Goal: Transaction & Acquisition: Book appointment/travel/reservation

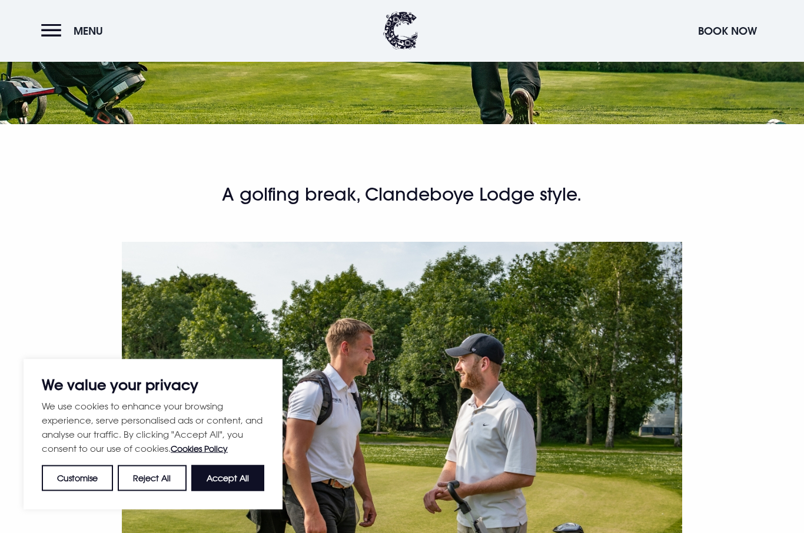
scroll to position [231, 0]
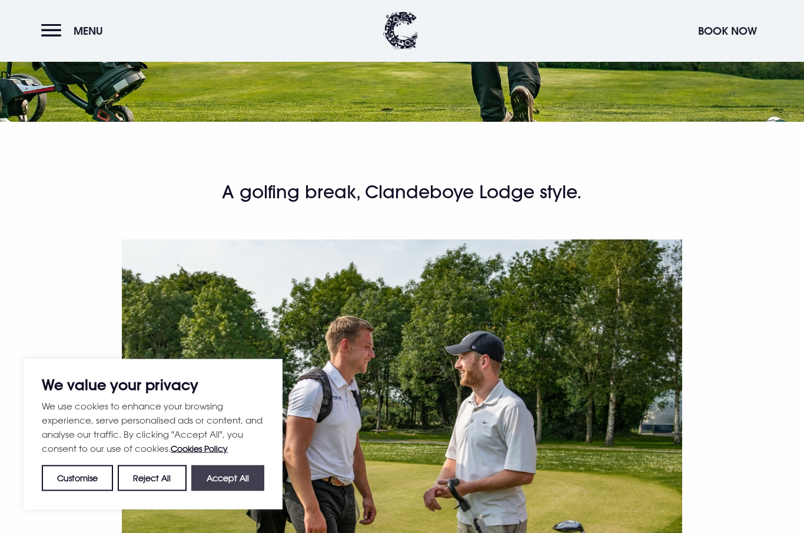
click at [211, 492] on button "Accept All" at bounding box center [227, 479] width 73 height 26
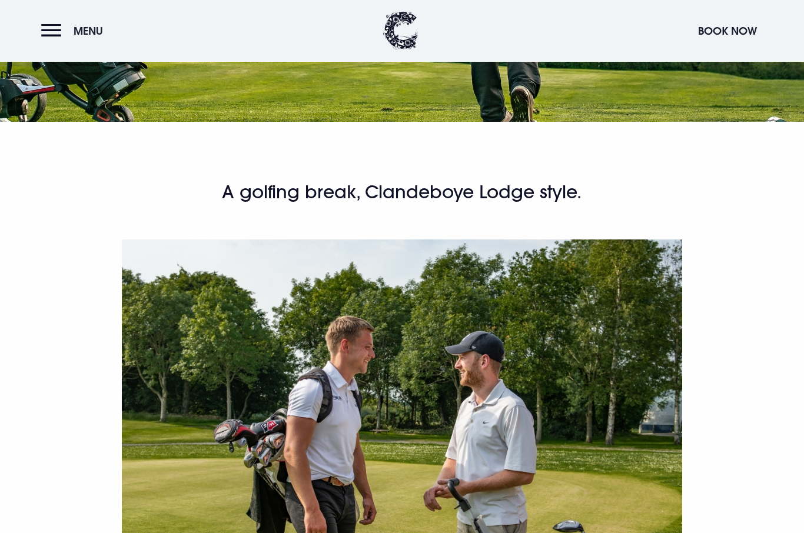
checkbox input "true"
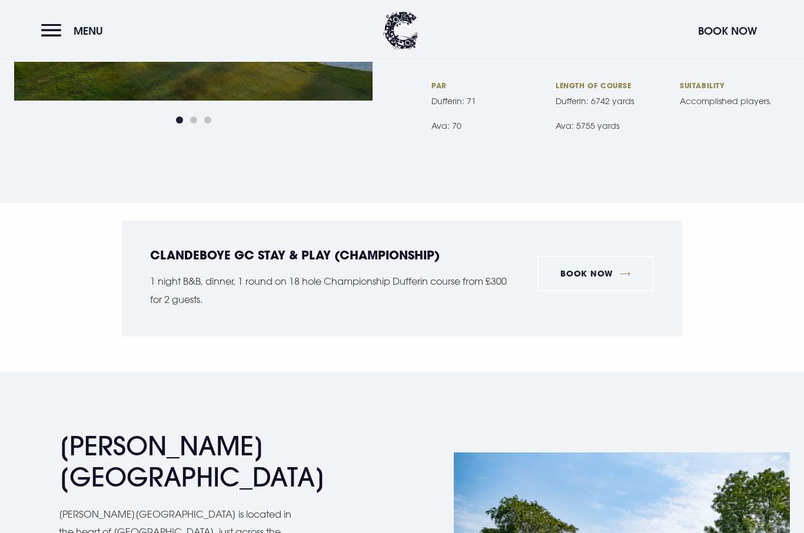
scroll to position [1768, 0]
click at [571, 256] on link "Book now" at bounding box center [595, 273] width 117 height 35
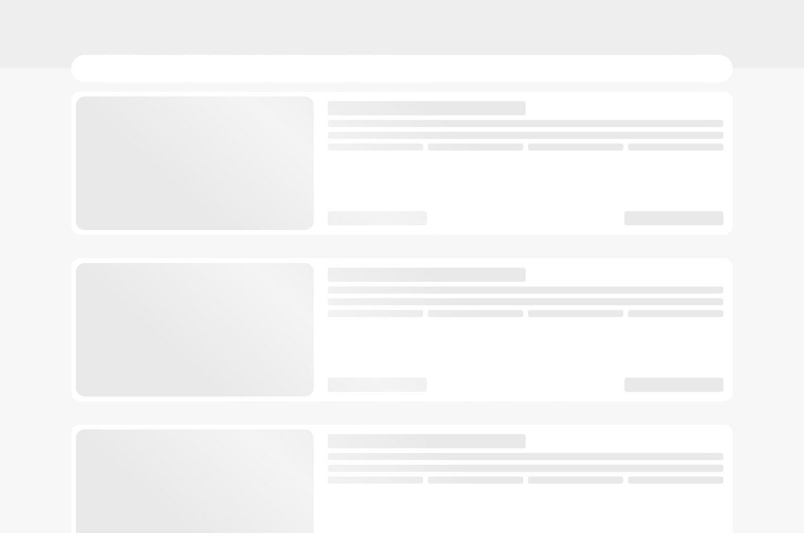
checkbox input "true"
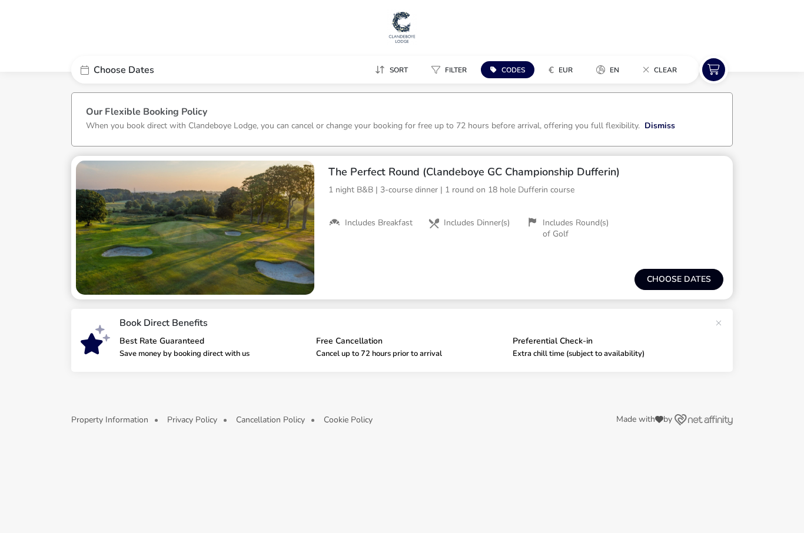
click at [656, 285] on button "Choose dates" at bounding box center [679, 279] width 89 height 21
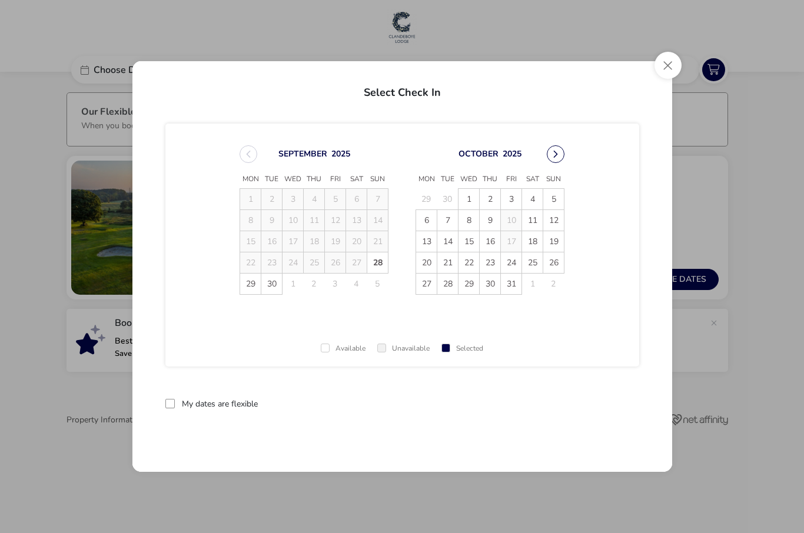
click at [555, 162] on button "Next Month" at bounding box center [556, 154] width 18 height 18
click at [556, 162] on button "Next Month" at bounding box center [556, 154] width 18 height 18
click at [551, 162] on button "Next Month" at bounding box center [556, 154] width 18 height 18
click at [547, 157] on button "Next Month" at bounding box center [556, 154] width 18 height 18
click at [557, 157] on icon "Next Month" at bounding box center [556, 154] width 8 height 8
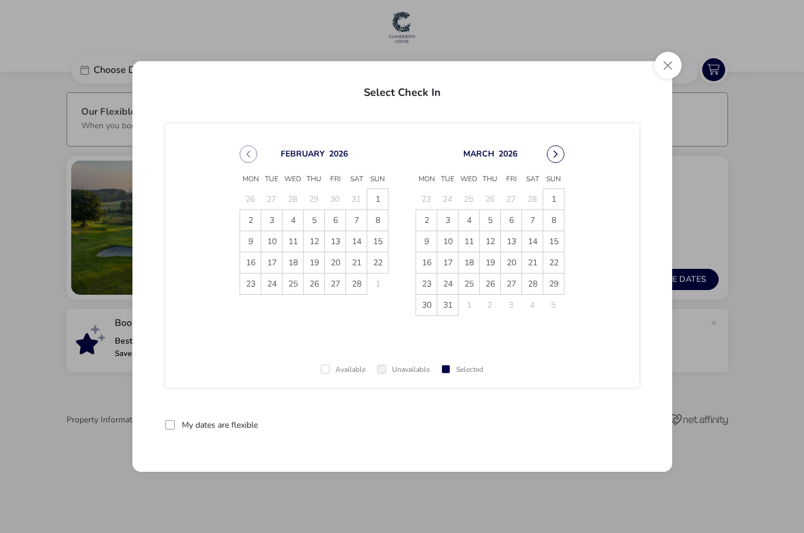
click at [555, 159] on button "Next Month" at bounding box center [556, 154] width 18 height 18
click at [510, 266] on span "24" at bounding box center [511, 263] width 21 height 21
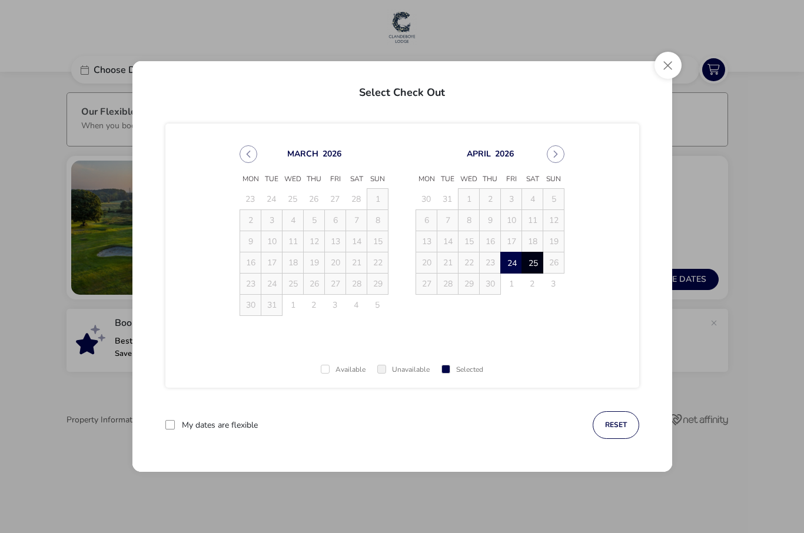
click at [535, 272] on span "25" at bounding box center [533, 263] width 21 height 21
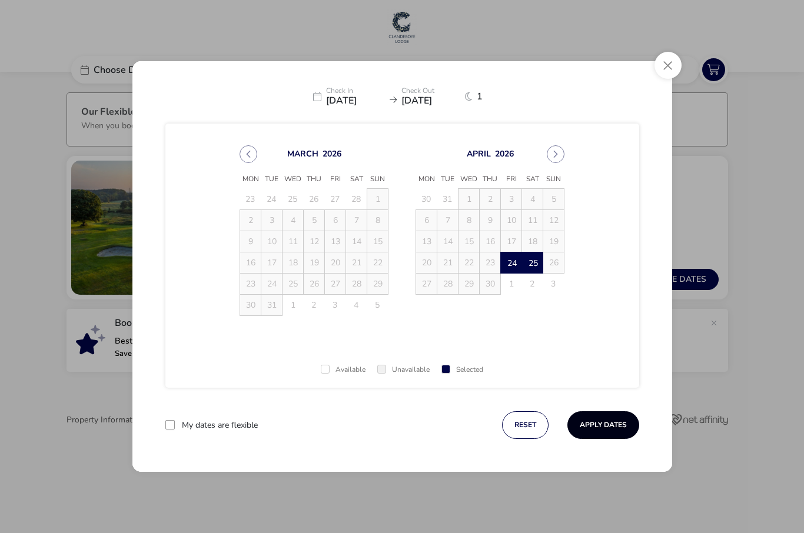
click at [596, 436] on button "Apply Dates" at bounding box center [604, 425] width 72 height 28
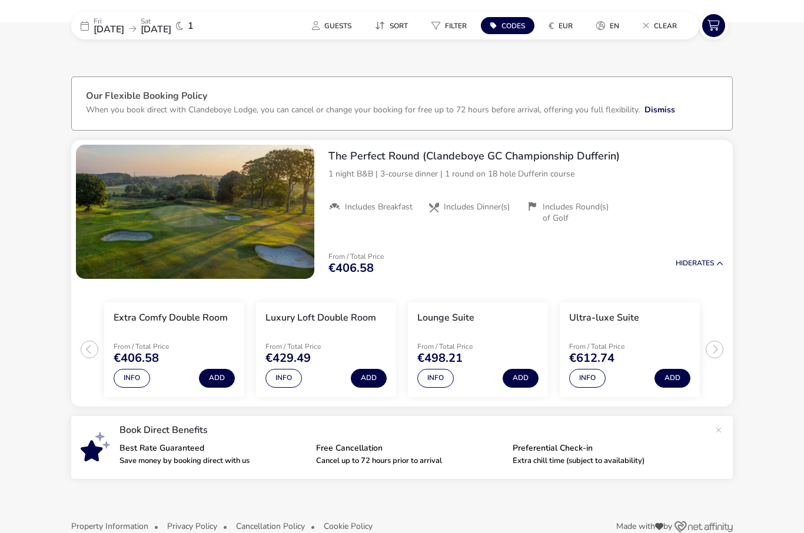
scroll to position [38, 0]
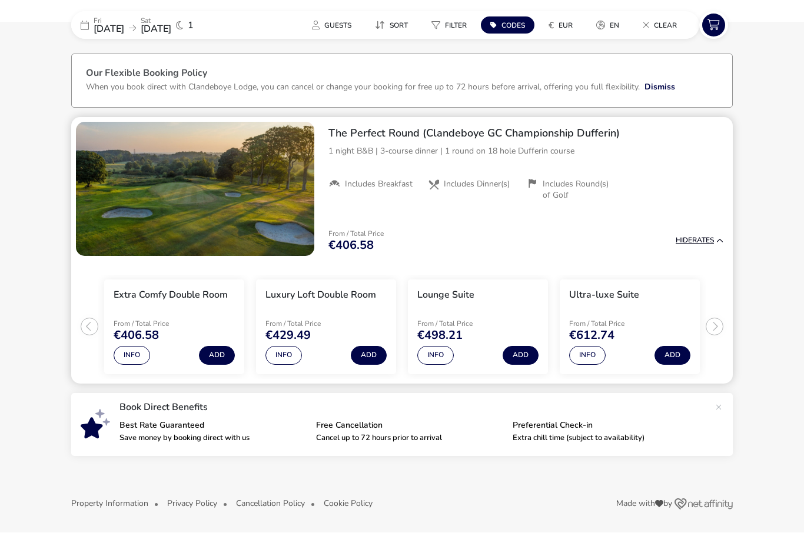
click at [688, 243] on span "Hide" at bounding box center [684, 240] width 16 height 9
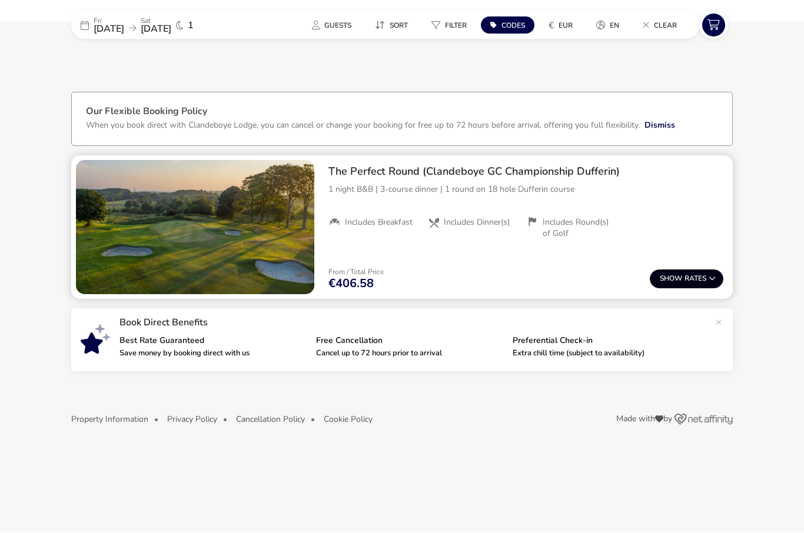
scroll to position [0, 0]
